Goal: Navigation & Orientation: Find specific page/section

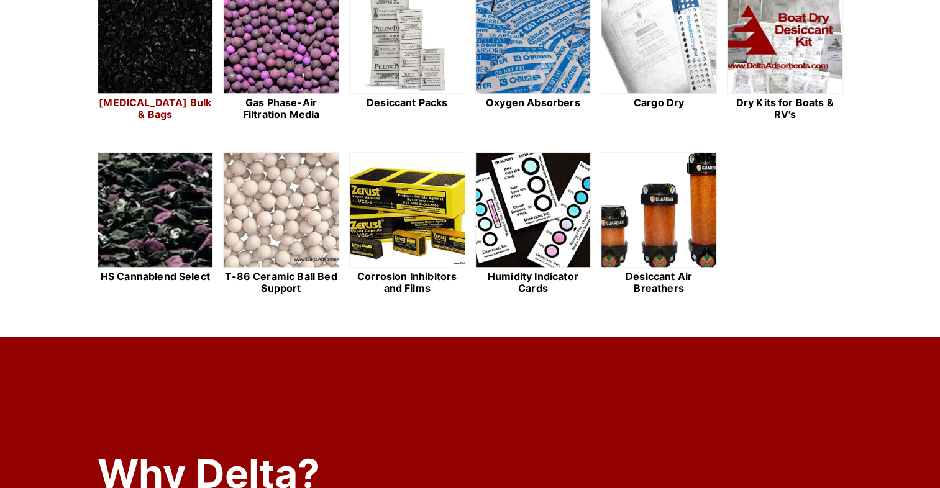
scroll to position [414, 0]
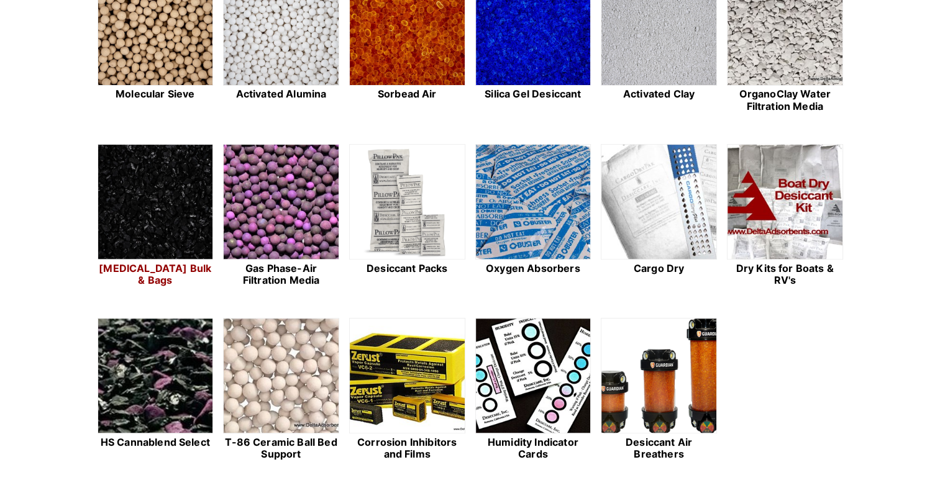
click at [142, 164] on img at bounding box center [155, 203] width 115 height 116
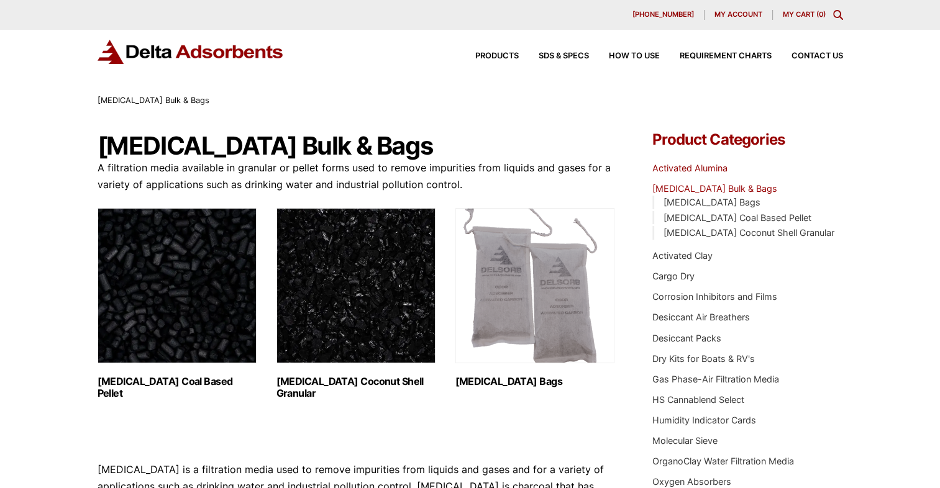
click at [707, 169] on link "Activated Alumina" at bounding box center [689, 168] width 75 height 11
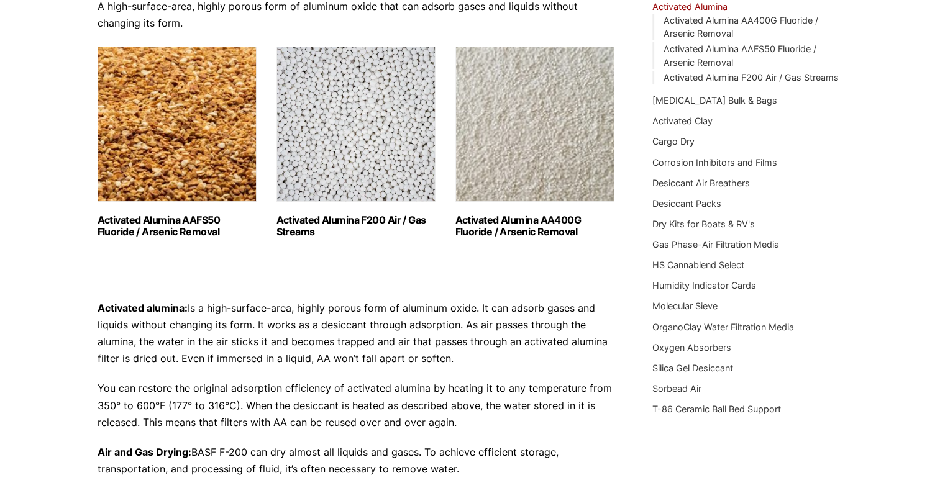
scroll to position [83, 0]
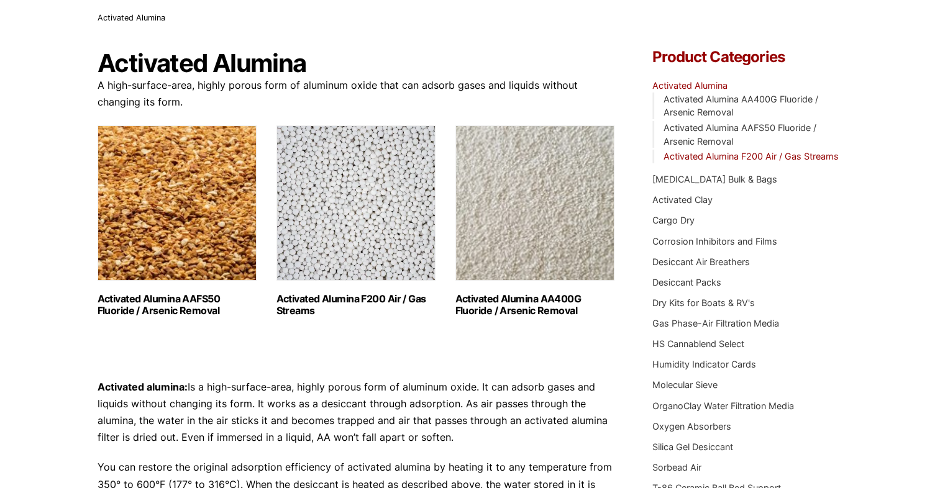
click at [765, 158] on link "Activated Alumina F200 Air / Gas Streams" at bounding box center [750, 156] width 175 height 11
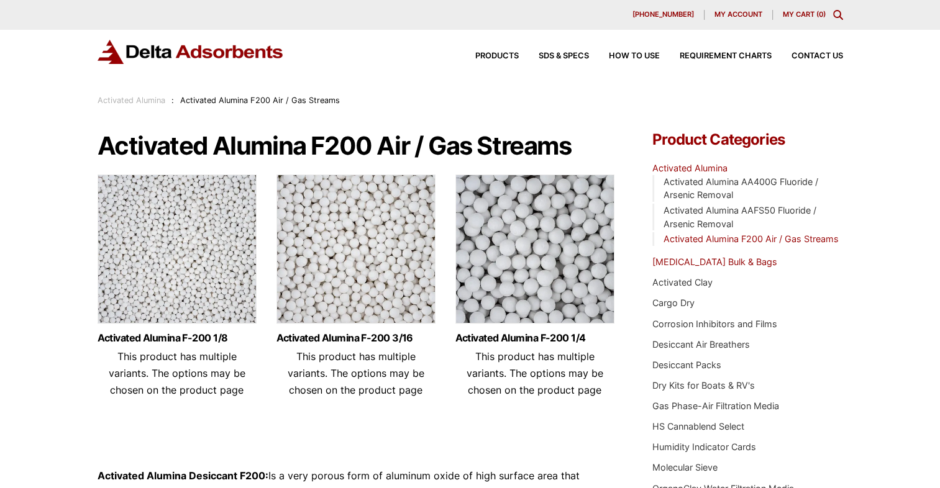
click at [735, 259] on link "[MEDICAL_DATA] Bulk & Bags" at bounding box center [714, 262] width 125 height 11
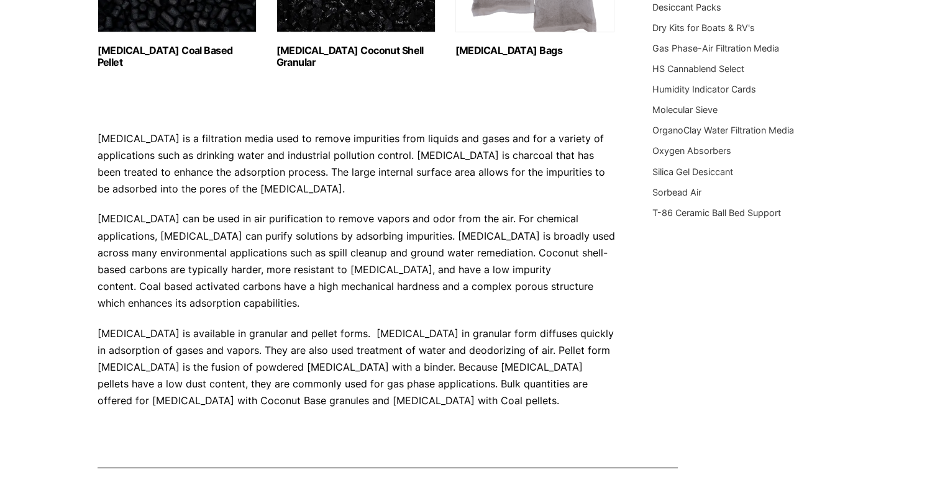
scroll to position [83, 0]
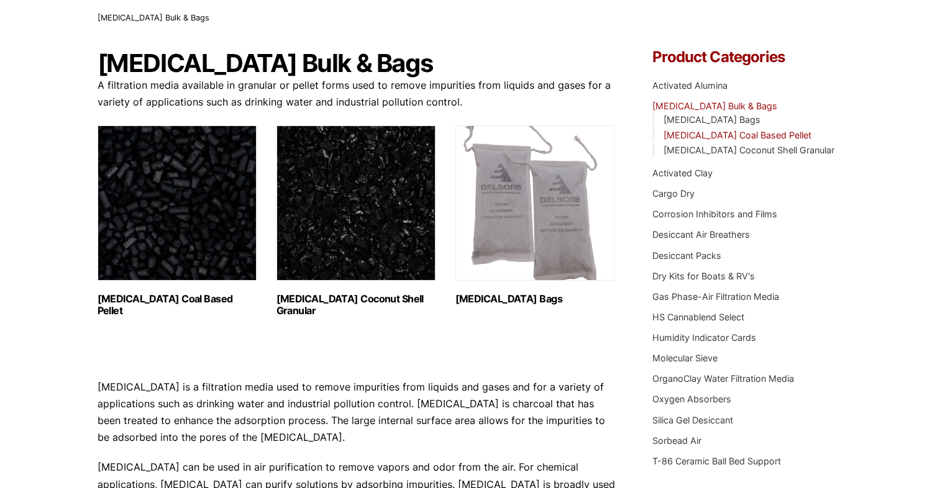
click at [722, 137] on link "[MEDICAL_DATA] Coal Based Pellet" at bounding box center [737, 135] width 148 height 11
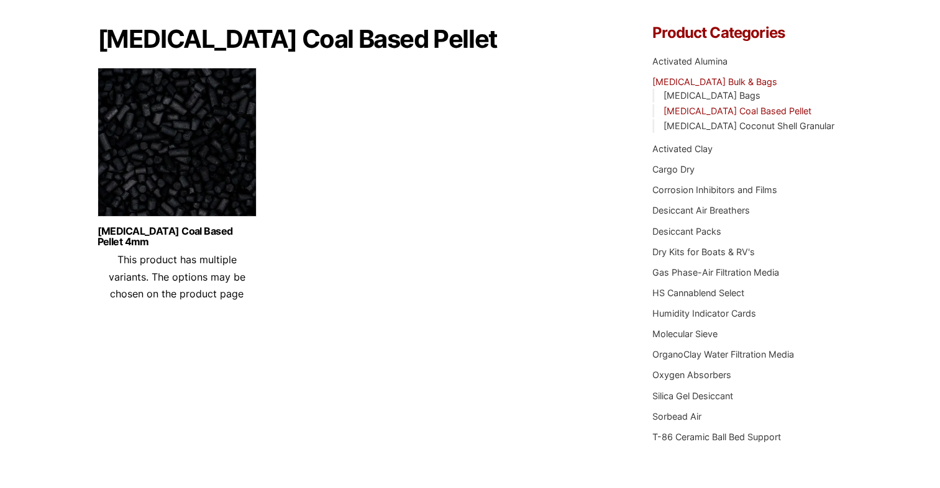
scroll to position [37, 0]
